Goal: Unclear: Unclear

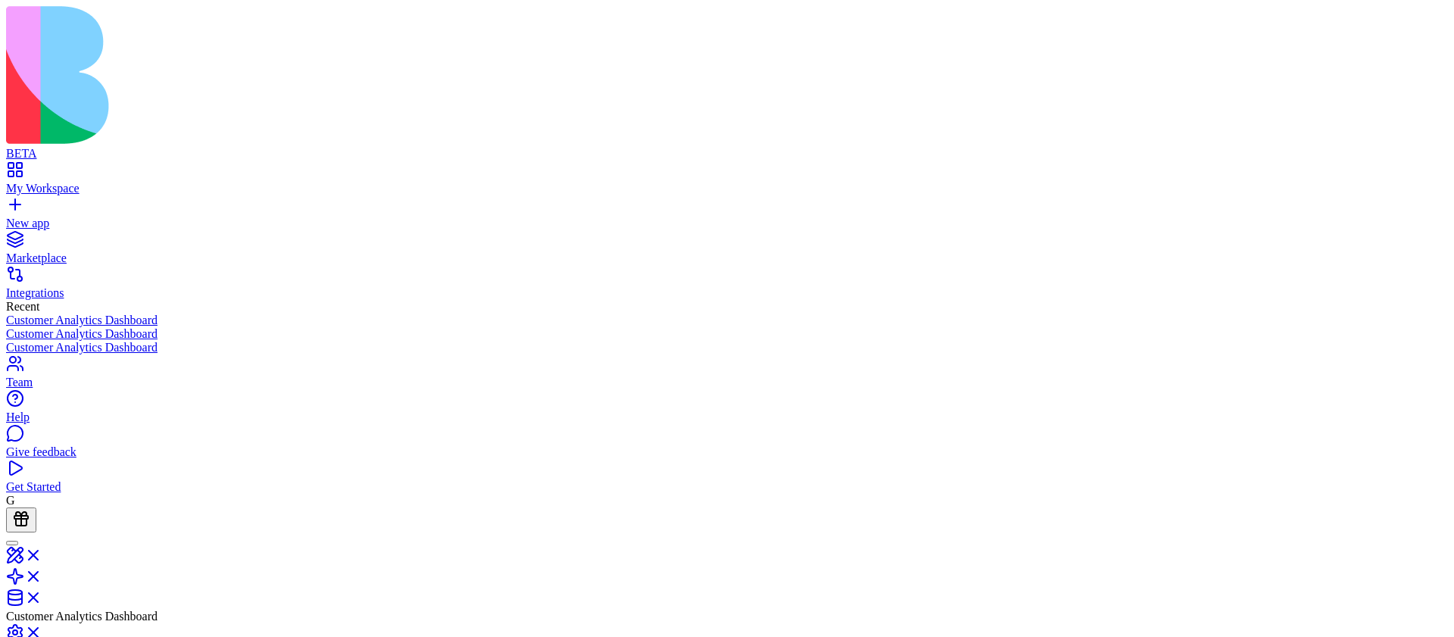
scroll to position [136, 0]
